Goal: Information Seeking & Learning: Learn about a topic

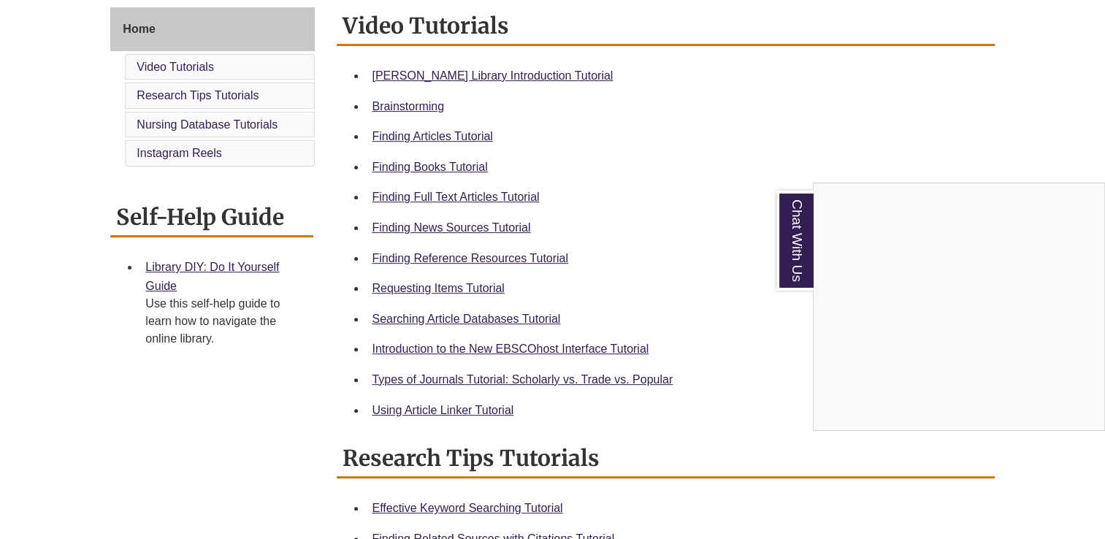
scroll to position [332, 0]
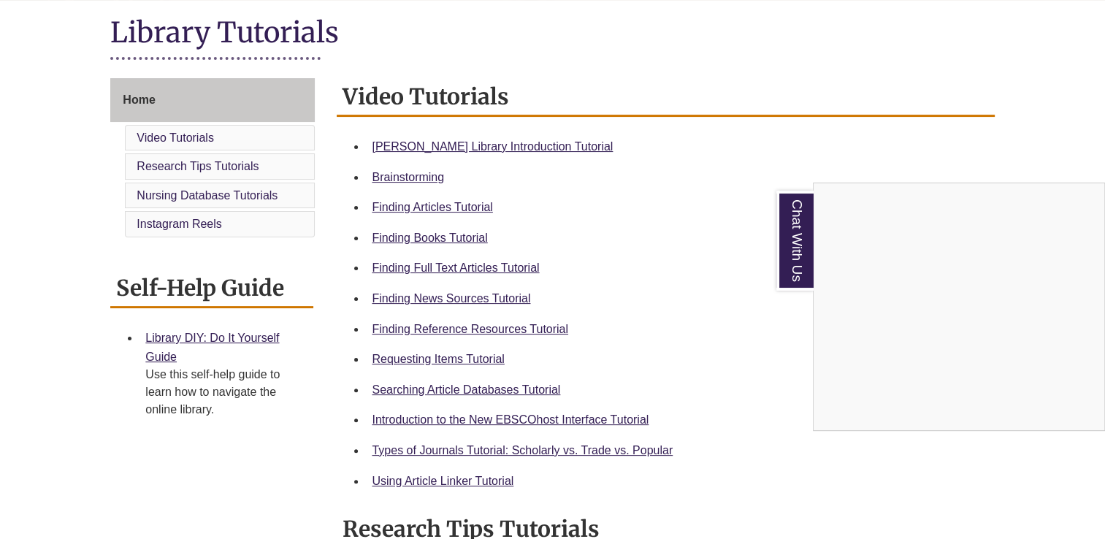
click at [507, 146] on div "Chat With Us" at bounding box center [552, 269] width 1105 height 539
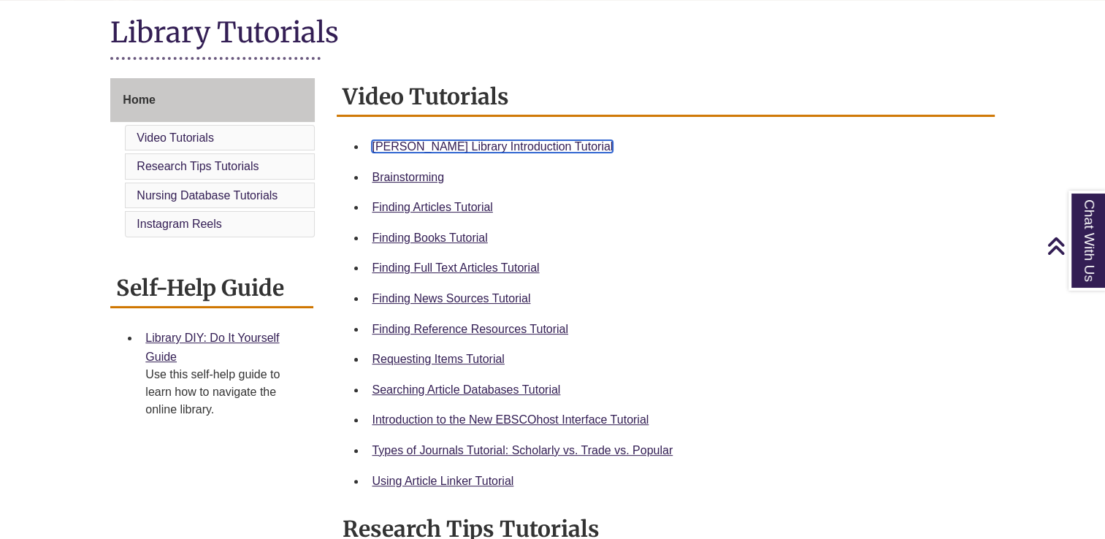
click at [507, 146] on link "Berntsen Library Introduction Tutorial" at bounding box center [492, 146] width 241 height 12
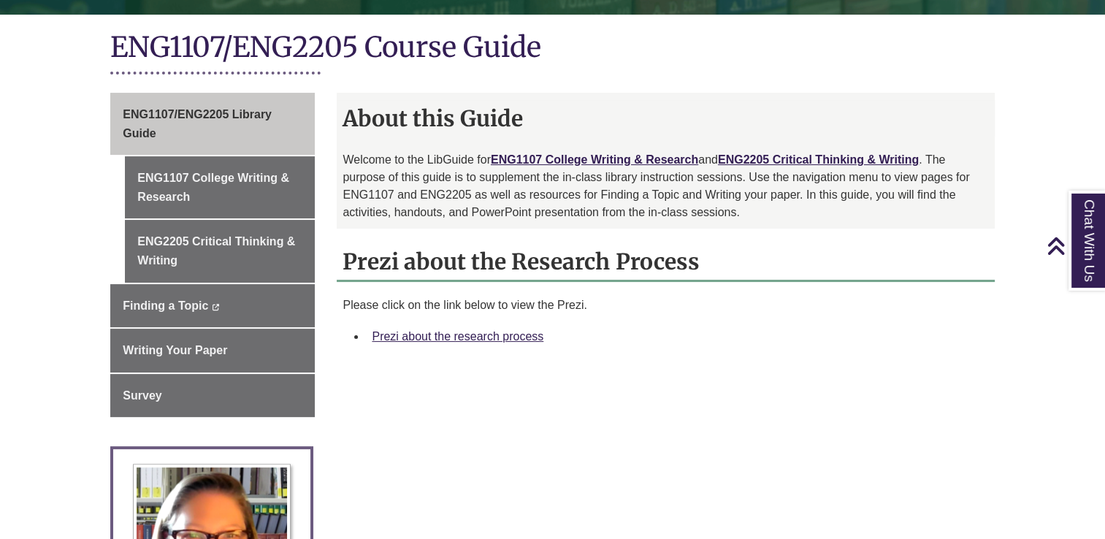
scroll to position [317, 0]
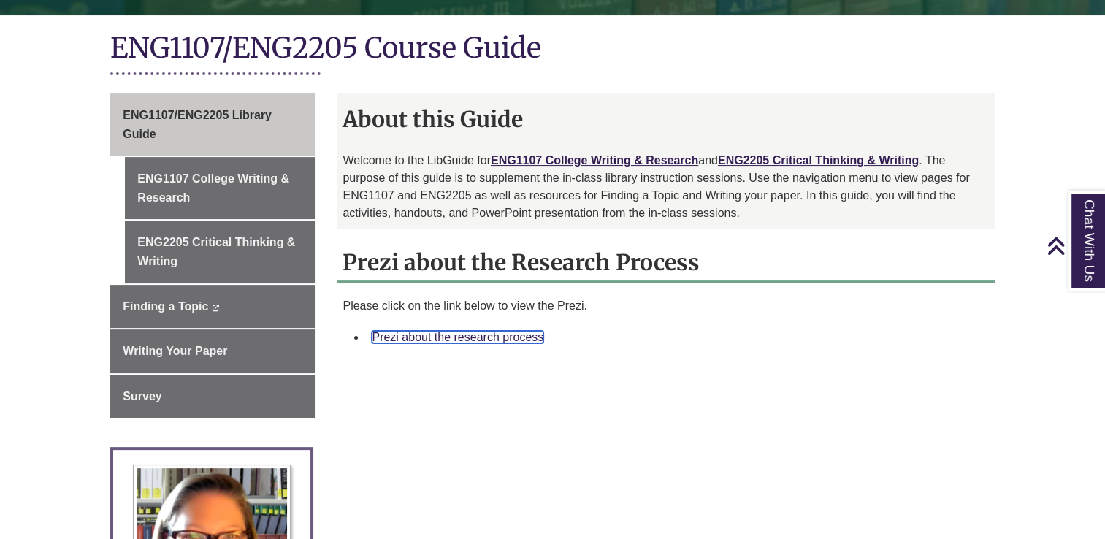
click at [489, 340] on link "Prezi about the research process" at bounding box center [458, 337] width 172 height 12
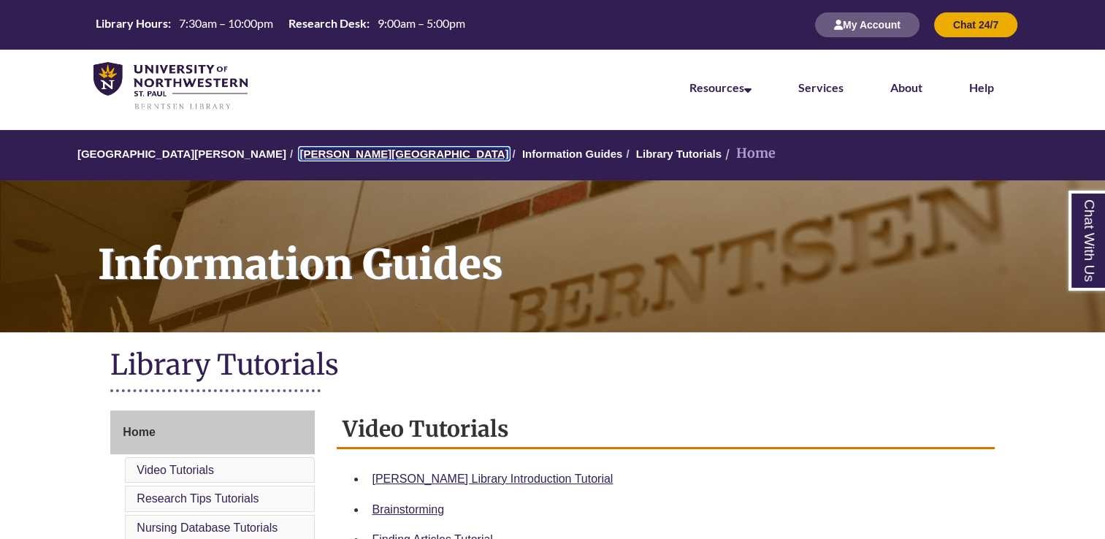
click at [304, 150] on link "[PERSON_NAME][GEOGRAPHIC_DATA]" at bounding box center [403, 153] width 209 height 12
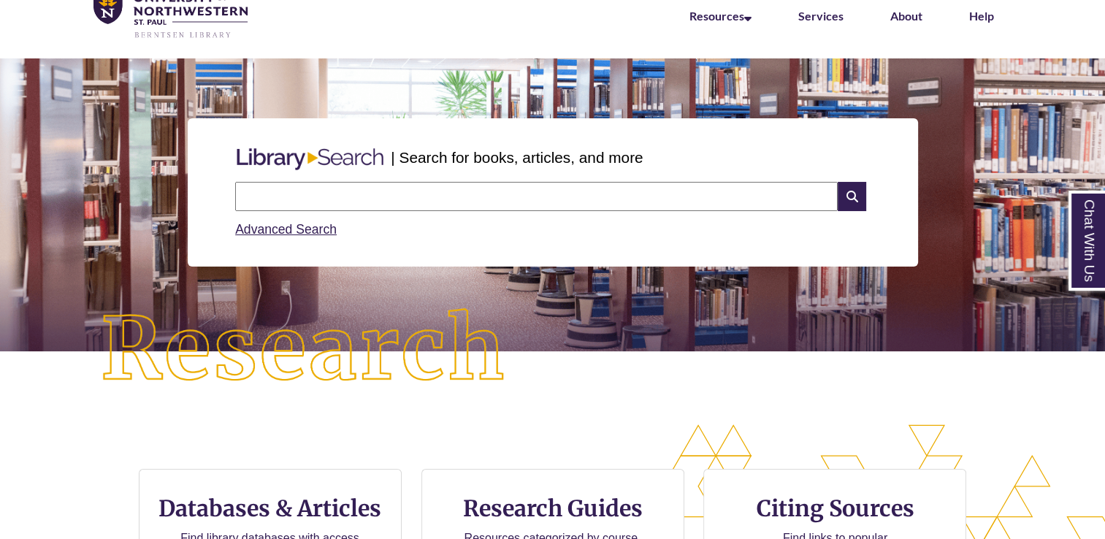
click at [318, 188] on input "text" at bounding box center [536, 196] width 602 height 29
type input "**********"
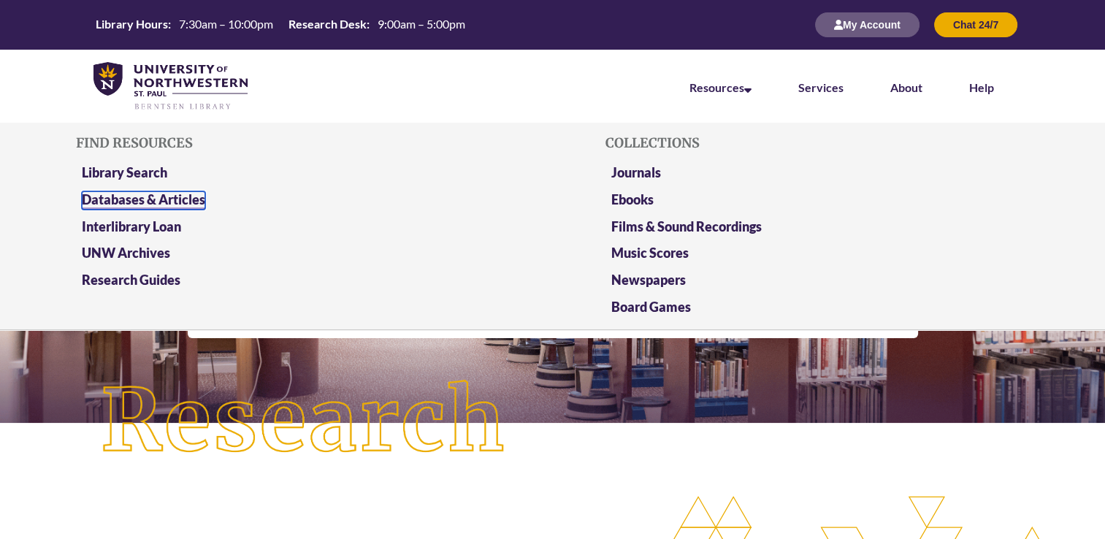
click at [144, 202] on link "Databases & Articles" at bounding box center [143, 200] width 123 height 18
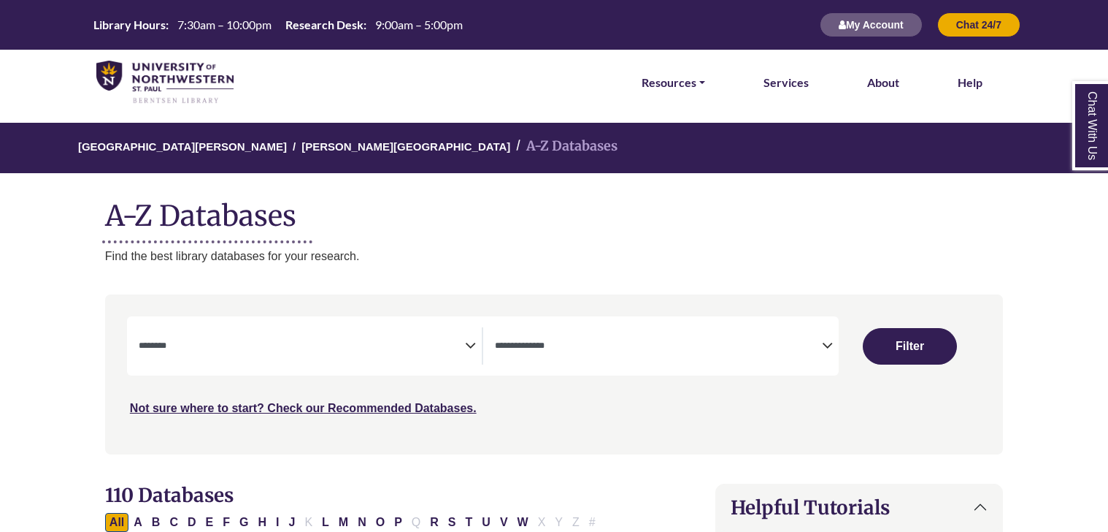
select select "Database Subject Filter"
select select "Database Types Filter"
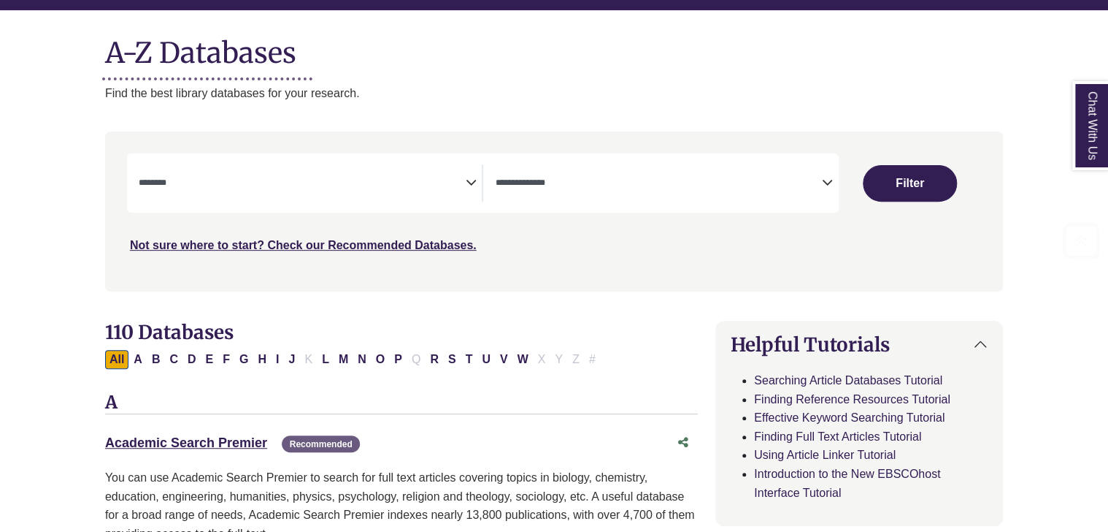
scroll to position [164, 0]
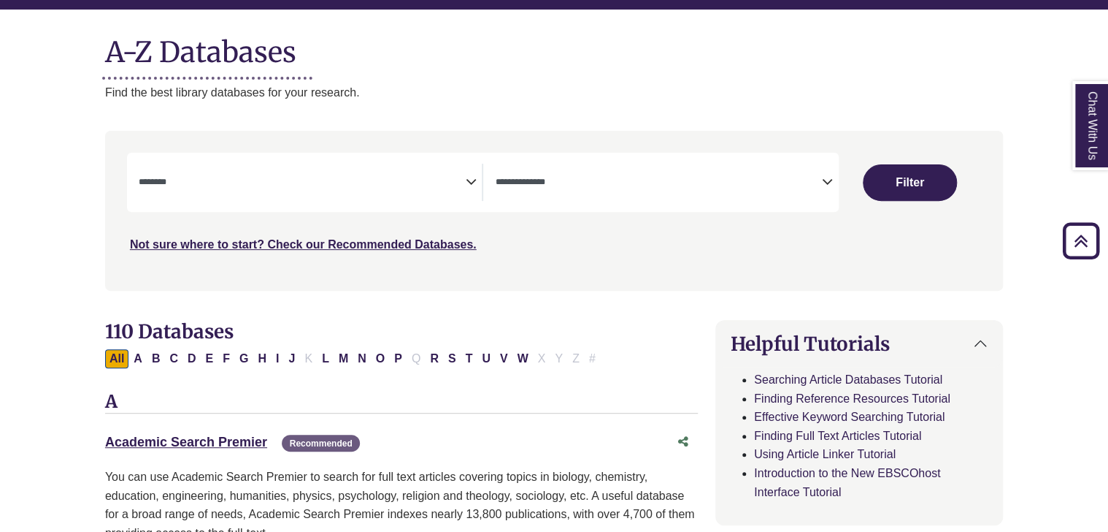
click at [299, 204] on div "**********" at bounding box center [483, 182] width 712 height 59
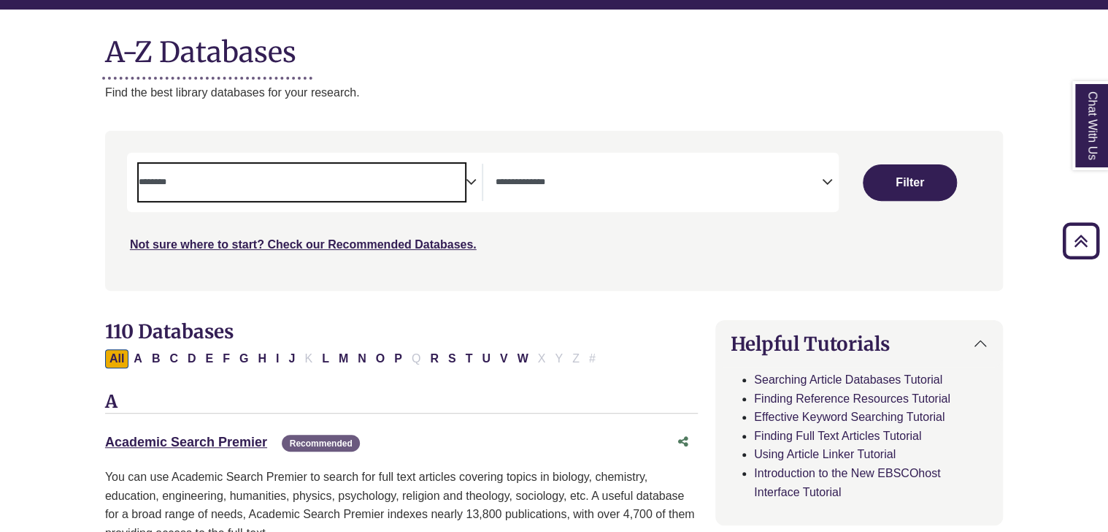
click at [286, 195] on span "Search filters" at bounding box center [302, 182] width 327 height 37
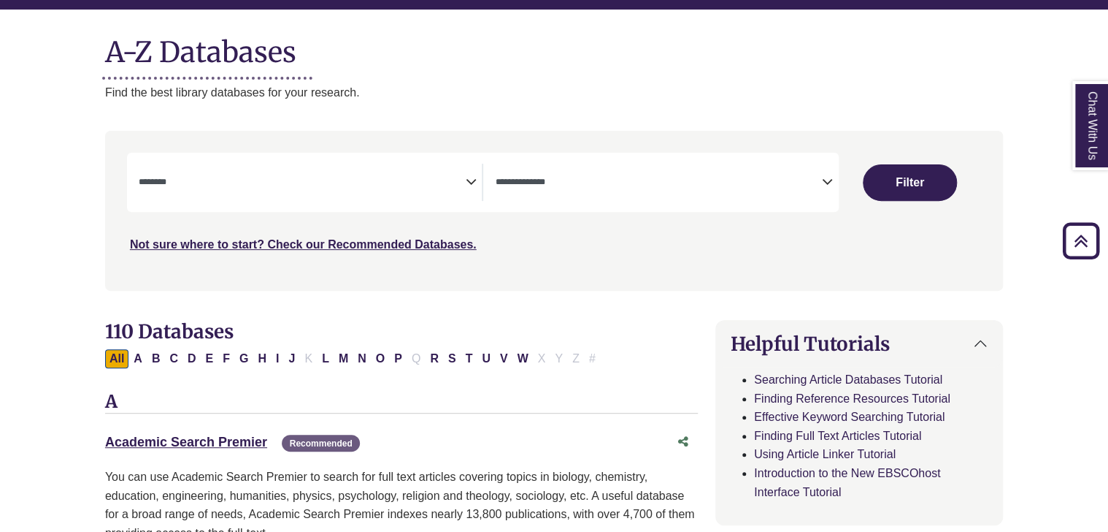
click at [548, 204] on div "**********" at bounding box center [483, 182] width 712 height 59
click at [546, 201] on div "**********" at bounding box center [483, 182] width 712 height 59
click at [532, 185] on textarea "Search" at bounding box center [658, 183] width 327 height 12
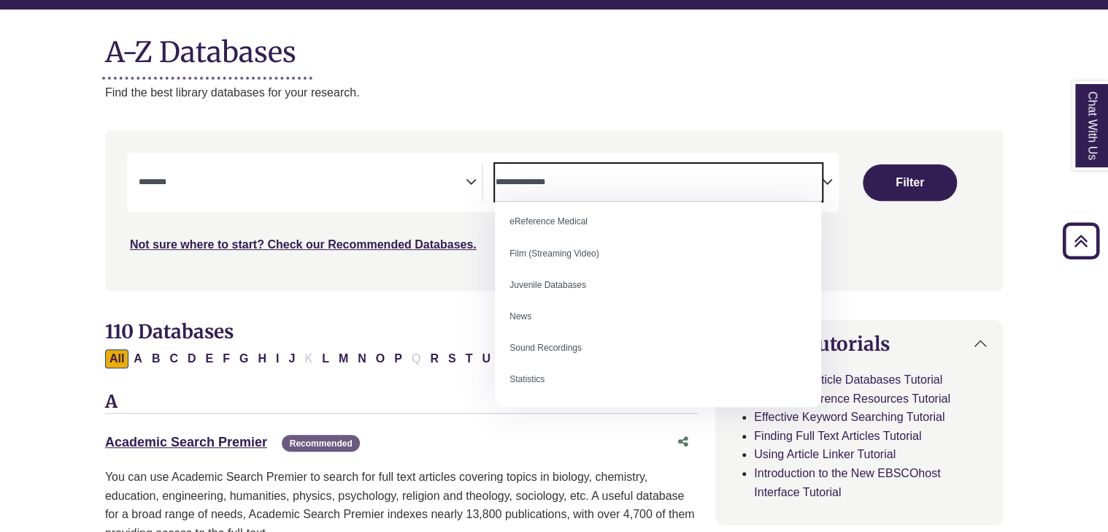
scroll to position [100, 0]
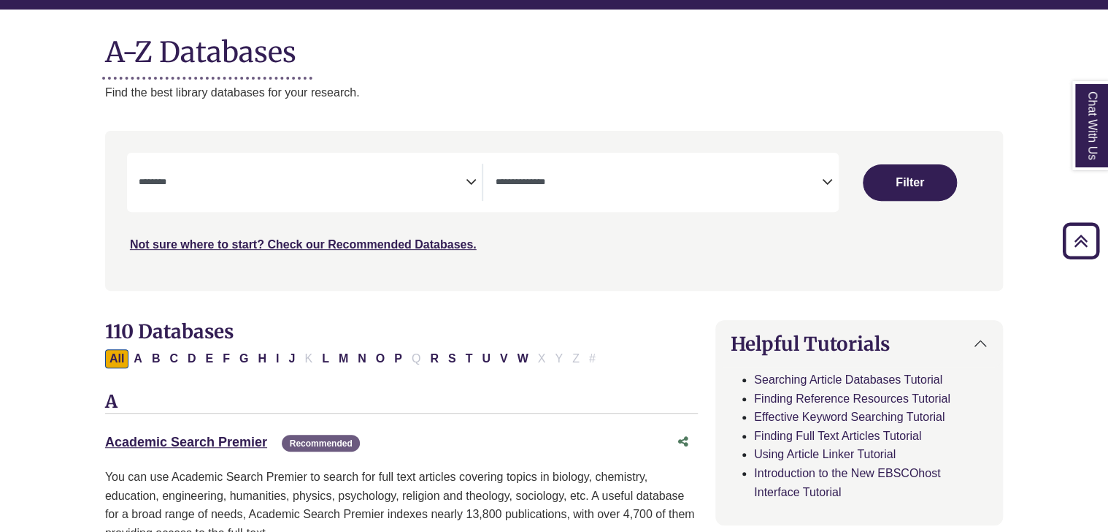
click at [412, 269] on div "Search filters" at bounding box center [554, 210] width 881 height 147
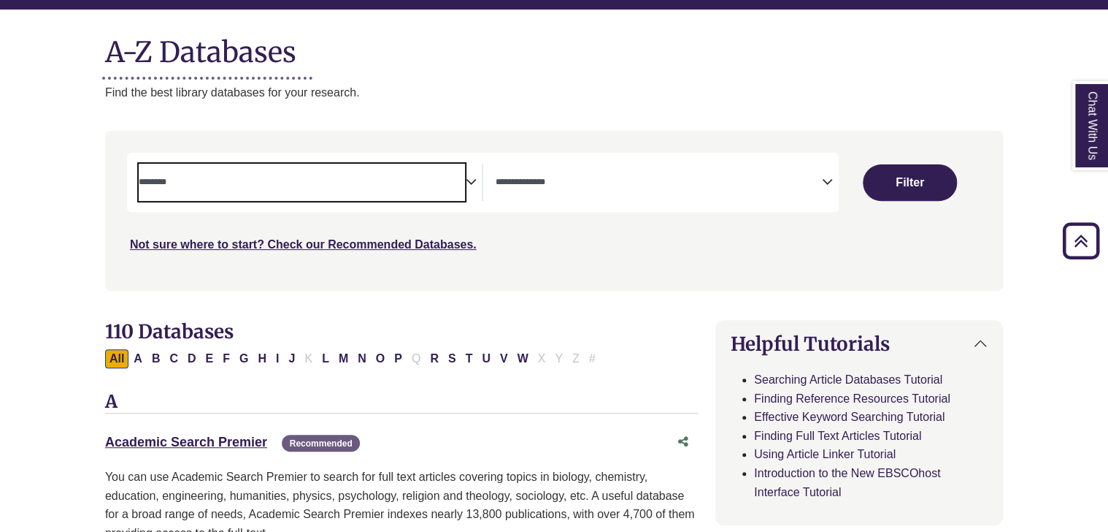
click at [327, 181] on textarea "Search" at bounding box center [302, 183] width 327 height 12
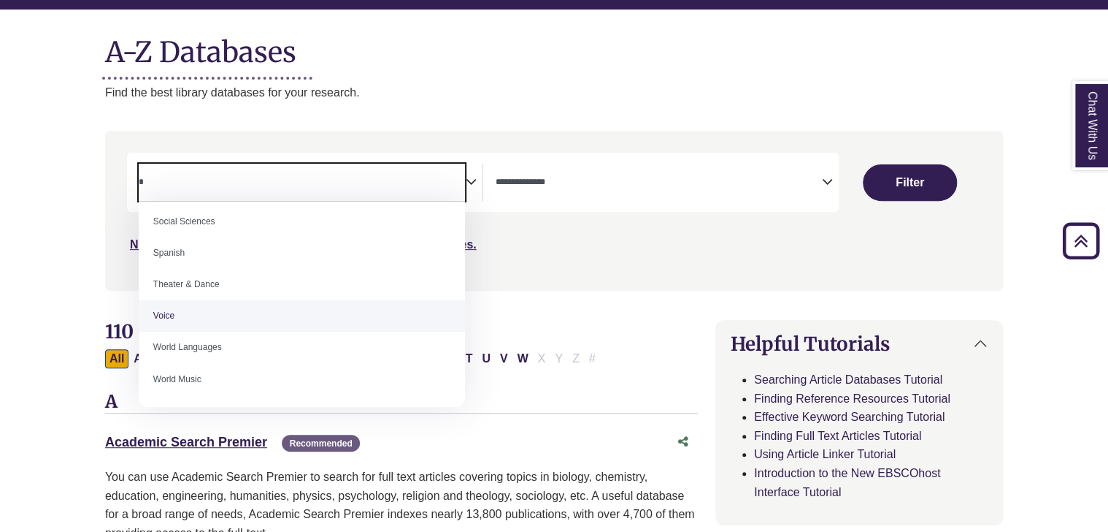
scroll to position [0, 0]
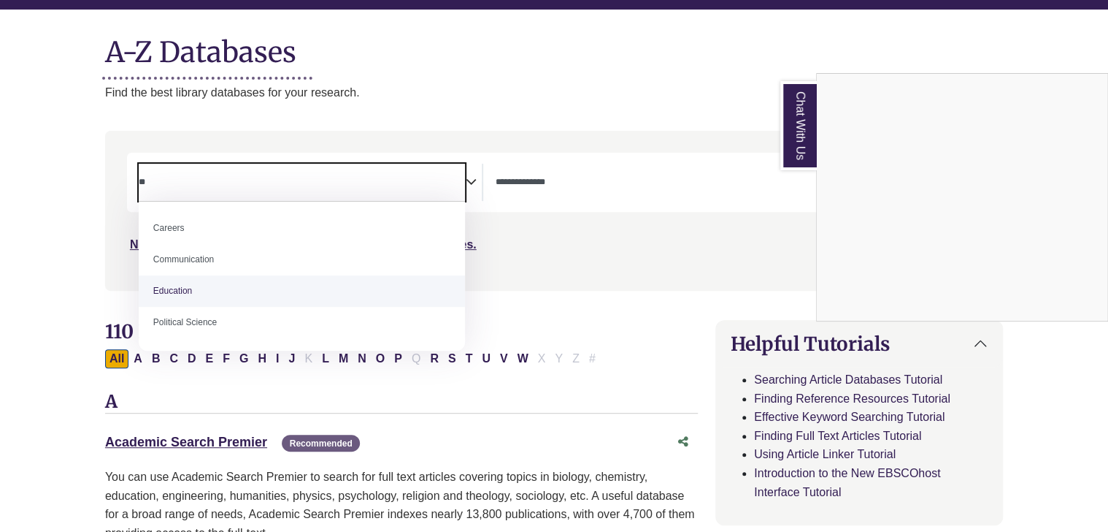
type textarea "*"
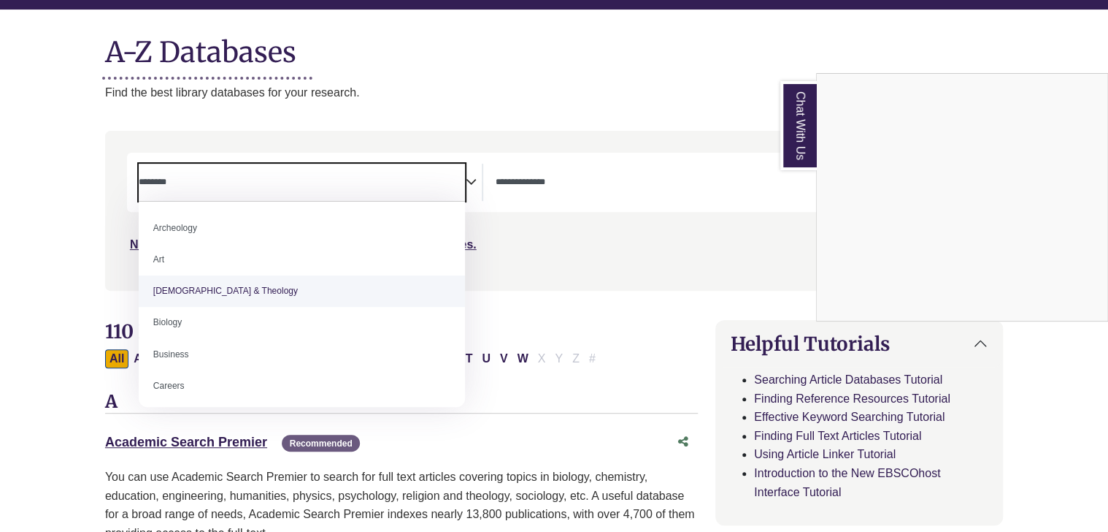
click at [45, 240] on div "Chat With Us" at bounding box center [554, 266] width 1108 height 532
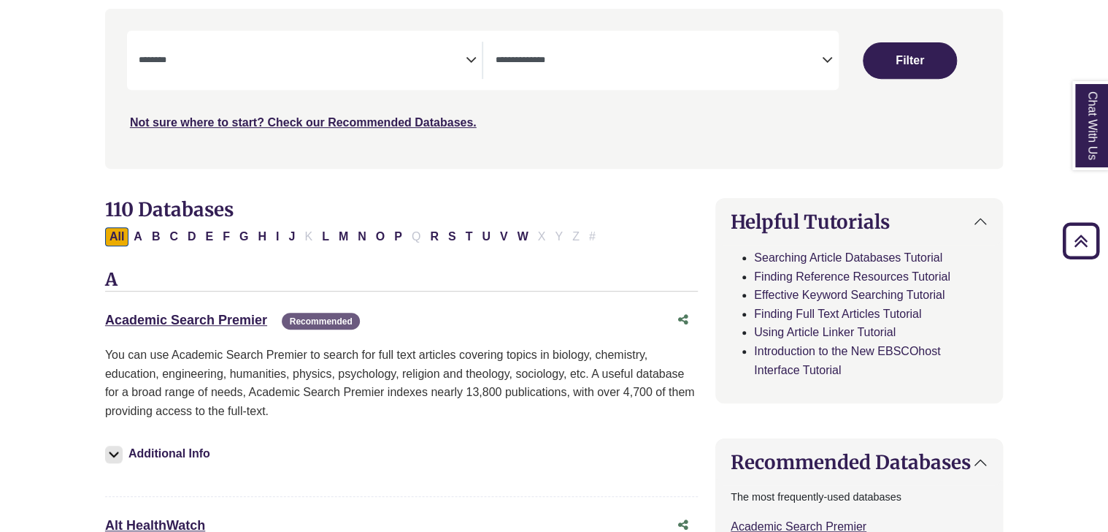
scroll to position [286, 0]
click at [299, 120] on link "Not sure where to start? Check our Recommended Databases." at bounding box center [303, 121] width 347 height 12
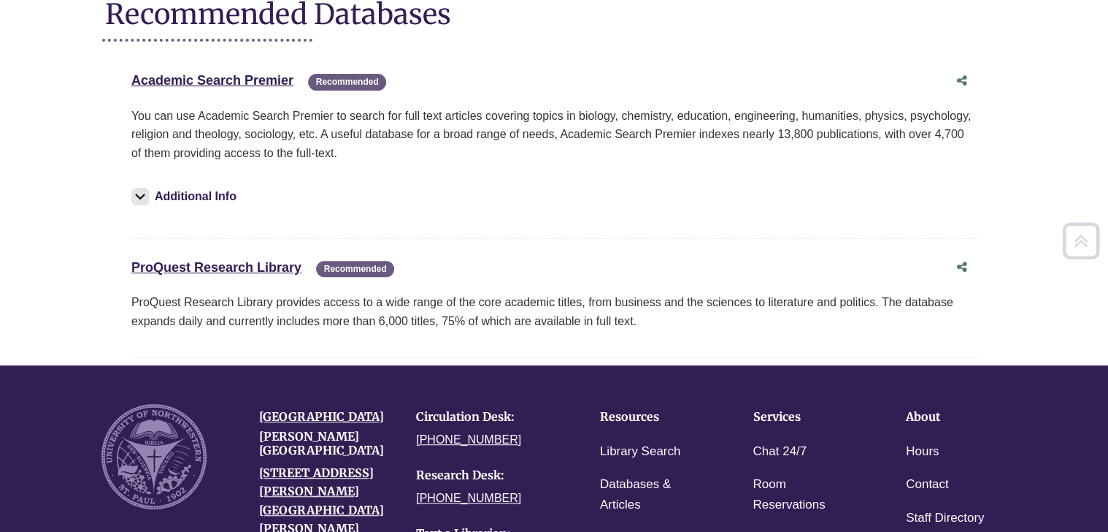
scroll to position [197, 0]
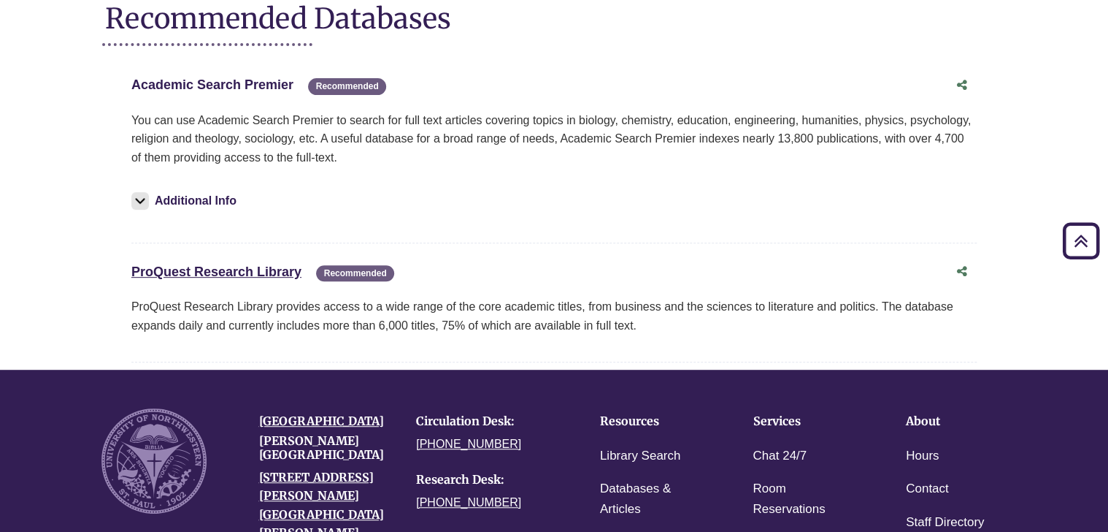
click at [269, 80] on link "Academic Search Premier This link opens in a new window" at bounding box center [212, 84] width 162 height 15
